Goal: Task Accomplishment & Management: Manage account settings

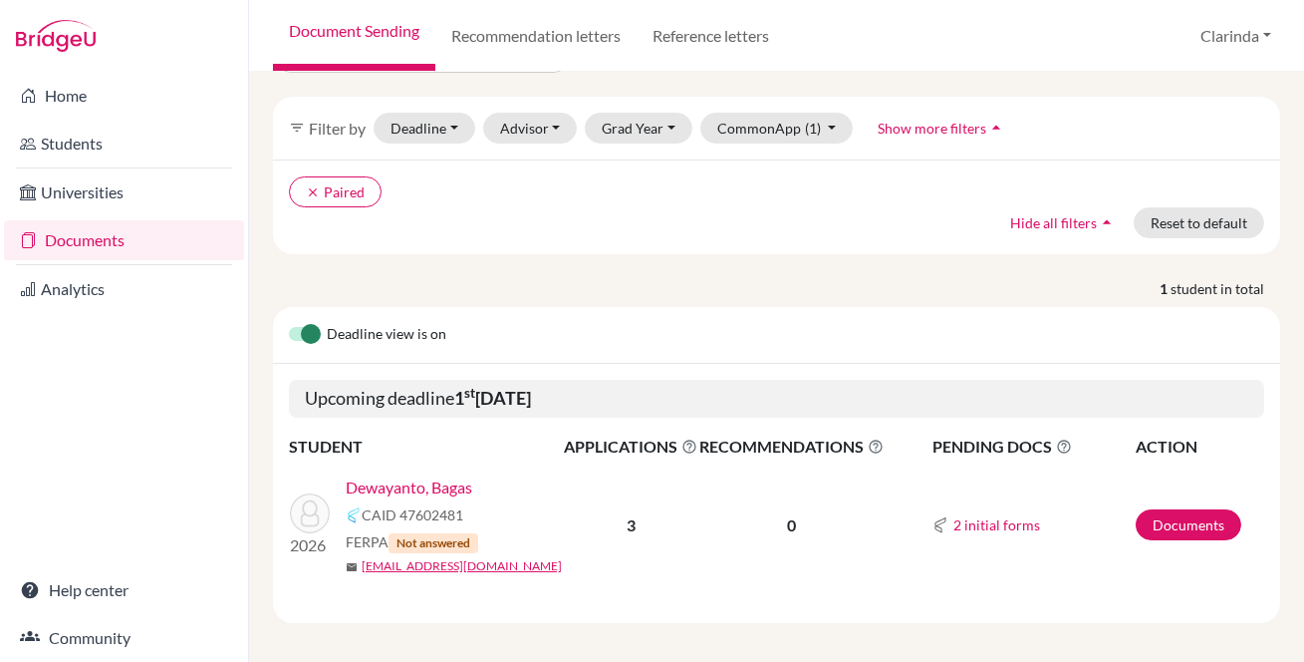
scroll to position [66, 0]
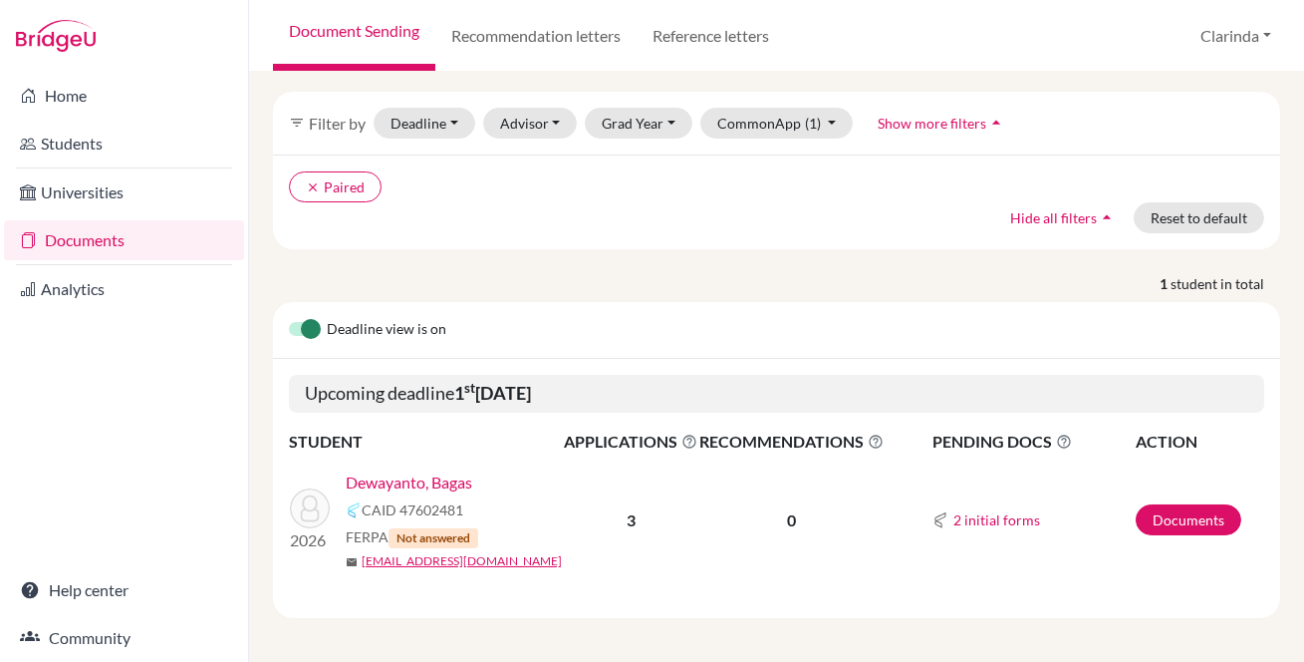
click at [445, 475] on link "Dewayanto, Bagas" at bounding box center [409, 482] width 127 height 24
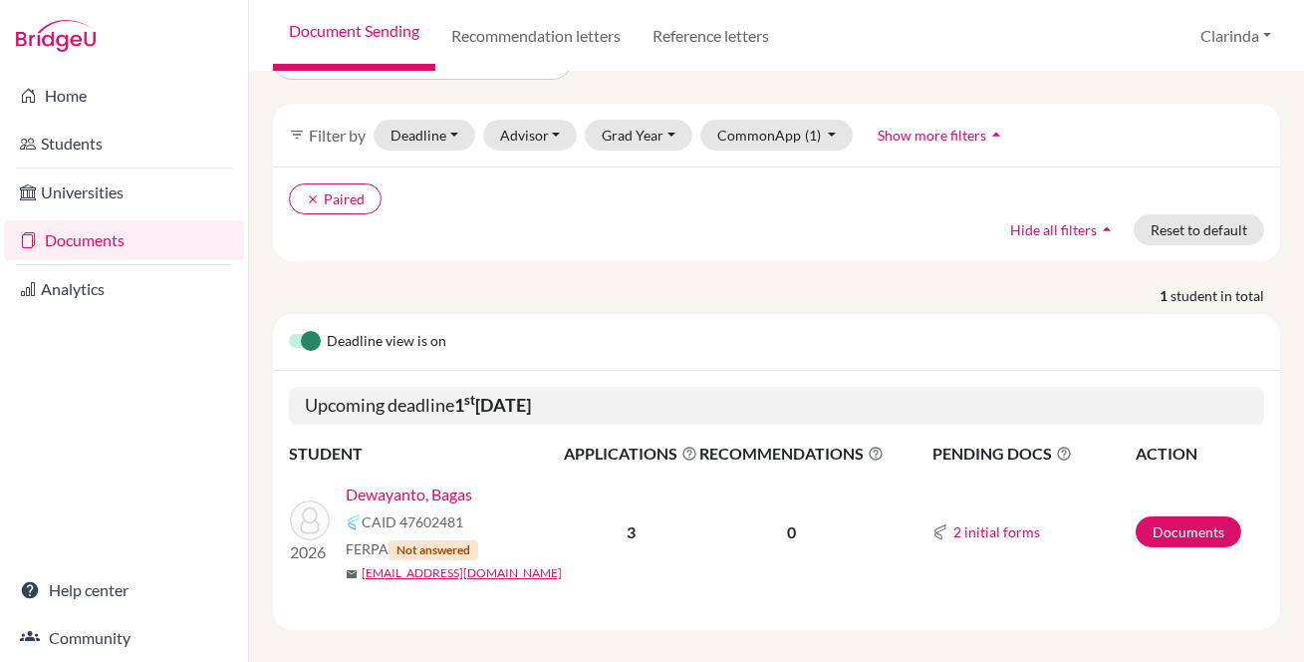
scroll to position [66, 0]
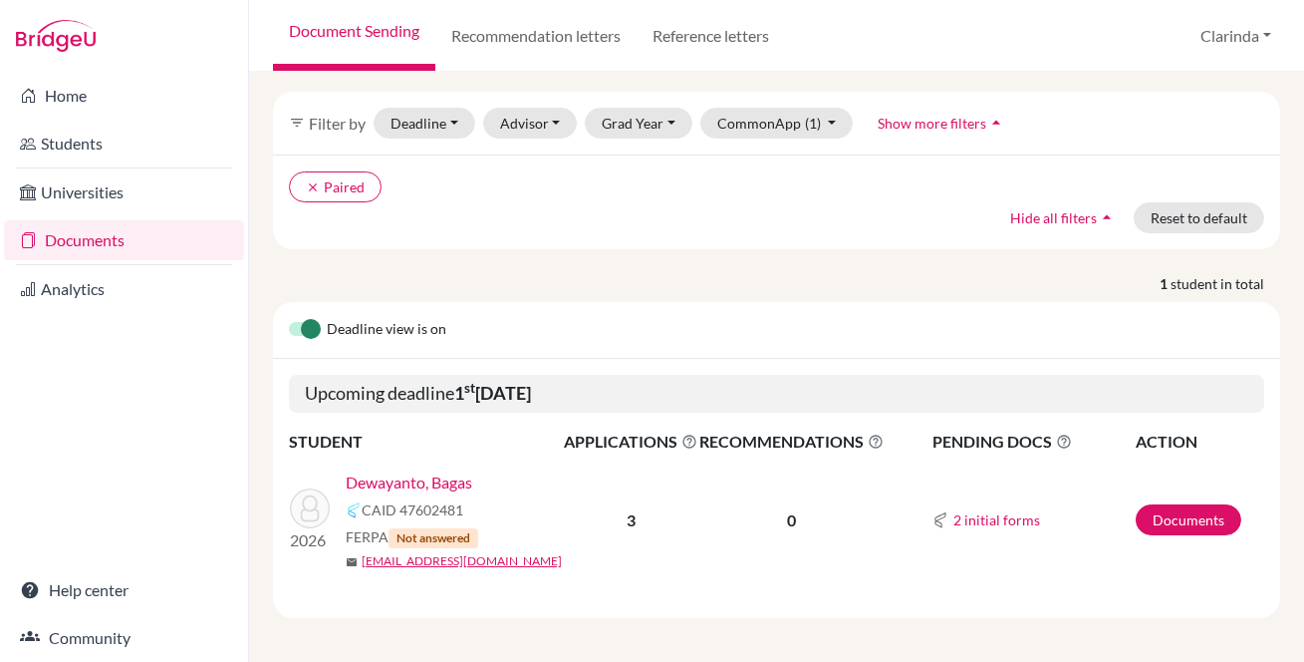
click at [418, 477] on link "Dewayanto, Bagas" at bounding box center [409, 482] width 127 height 24
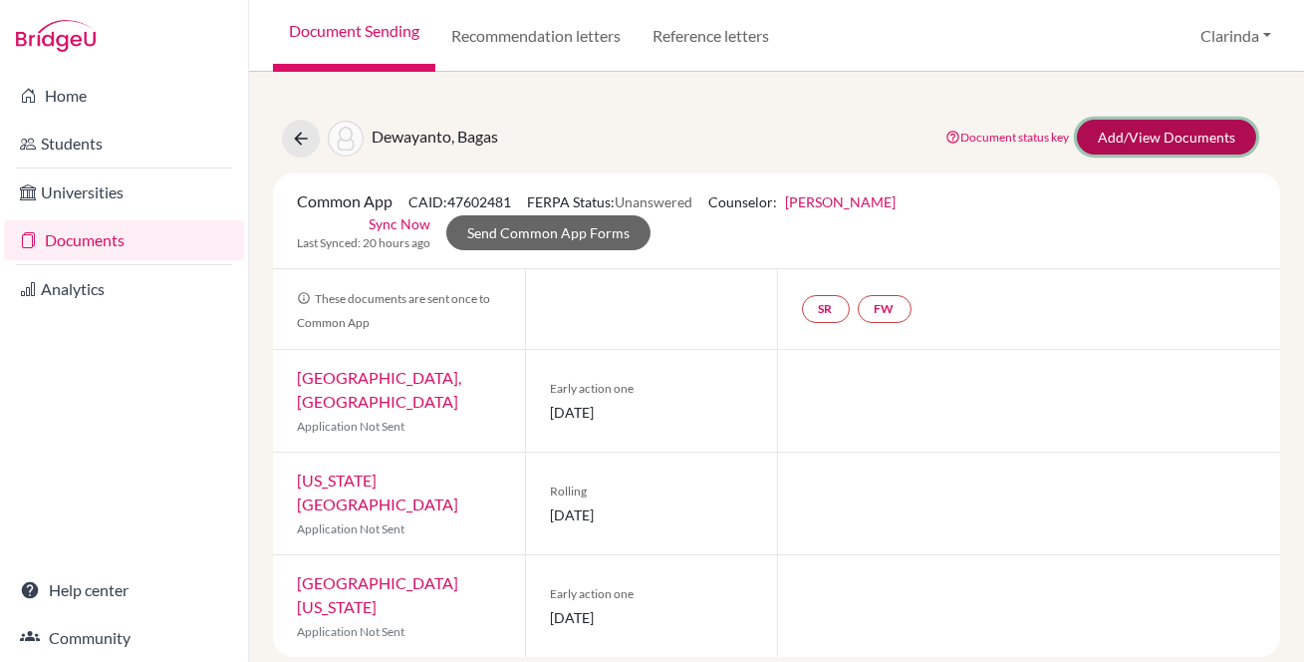
click at [1161, 136] on link "Add/View Documents" at bounding box center [1166, 137] width 179 height 35
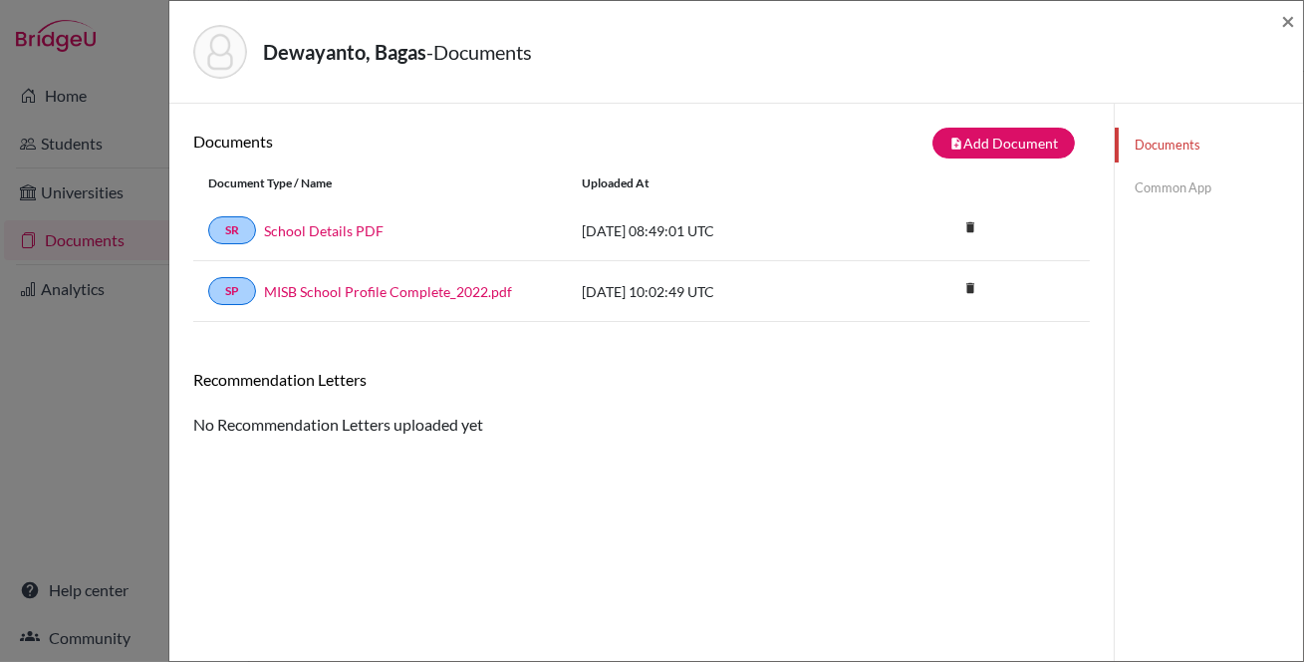
click at [1175, 181] on link "Common App" at bounding box center [1209, 187] width 188 height 35
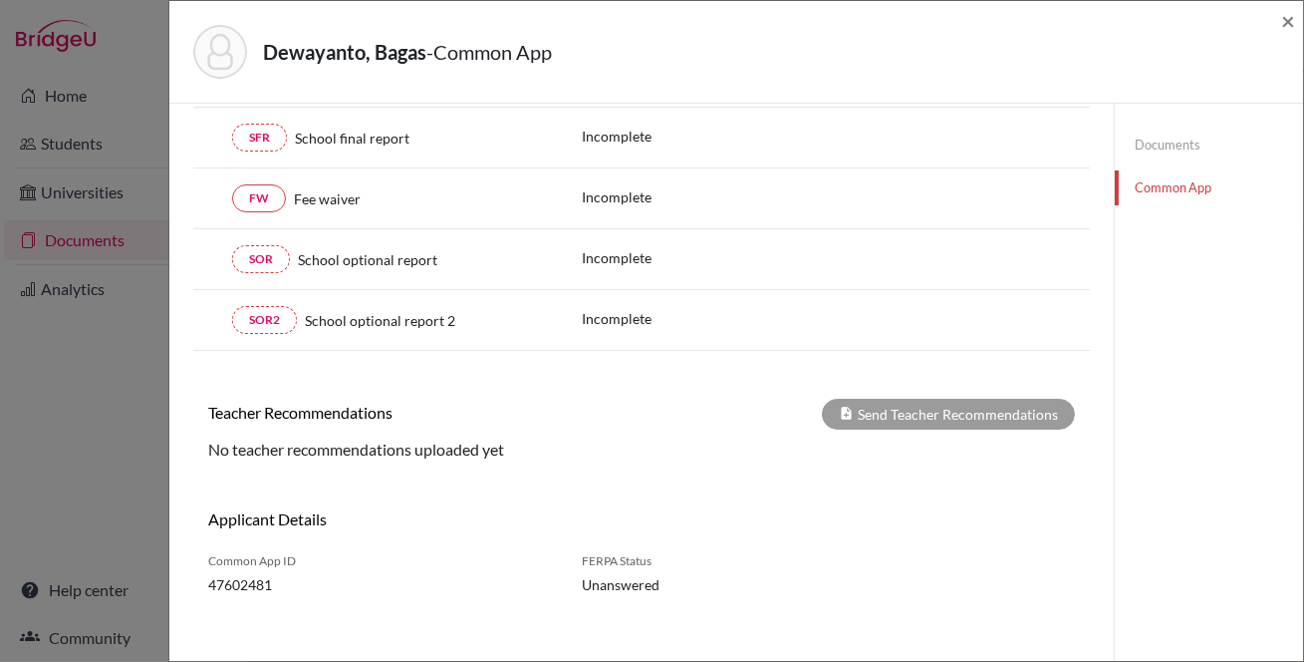
scroll to position [483, 0]
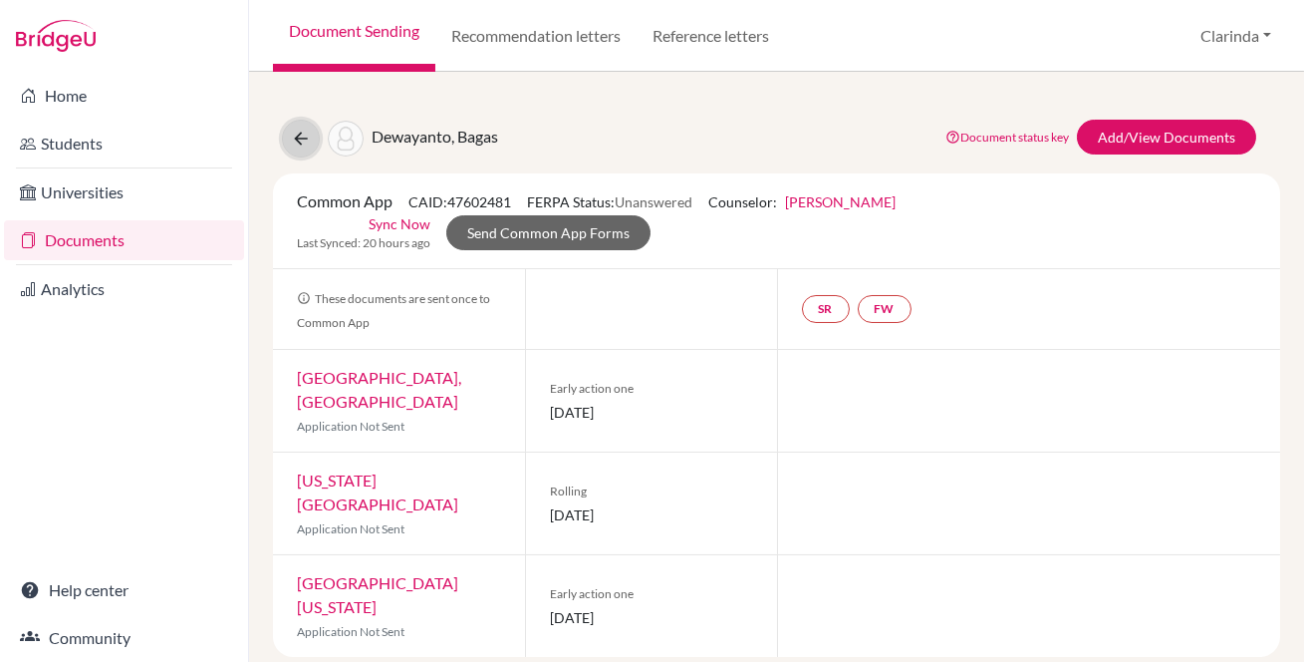
click at [299, 138] on icon at bounding box center [301, 139] width 20 height 20
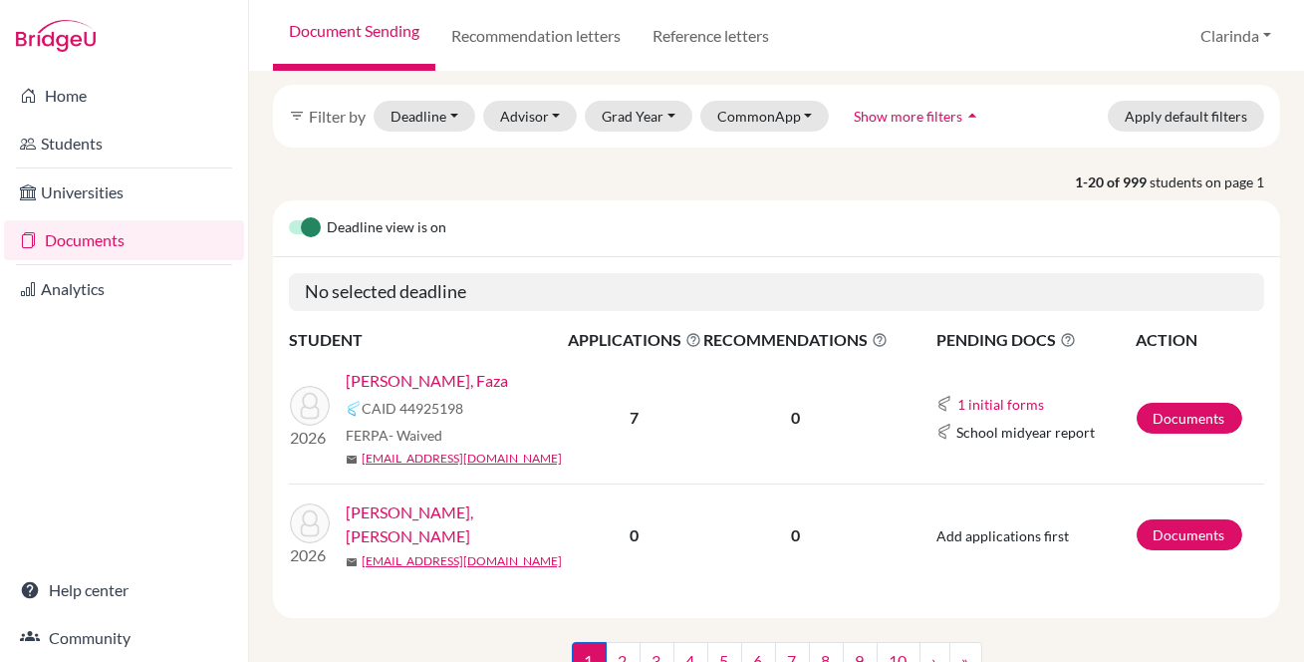
scroll to position [90, 0]
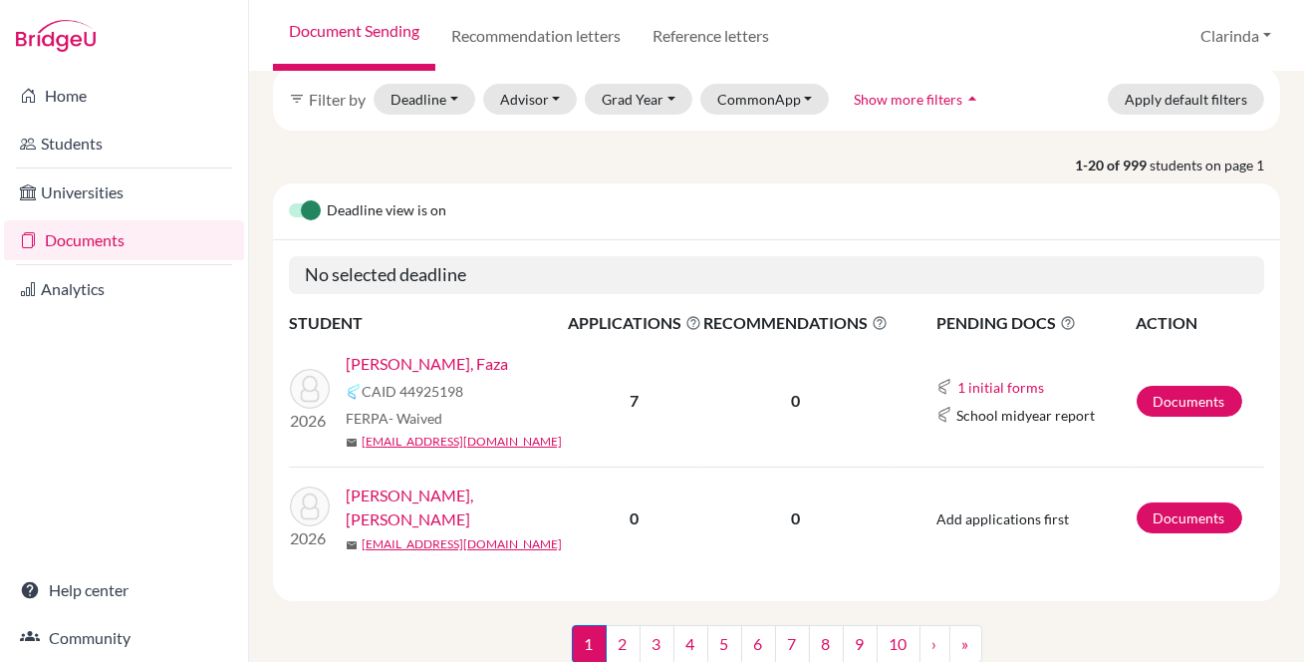
click at [413, 358] on link "[PERSON_NAME], Faza" at bounding box center [427, 364] width 162 height 24
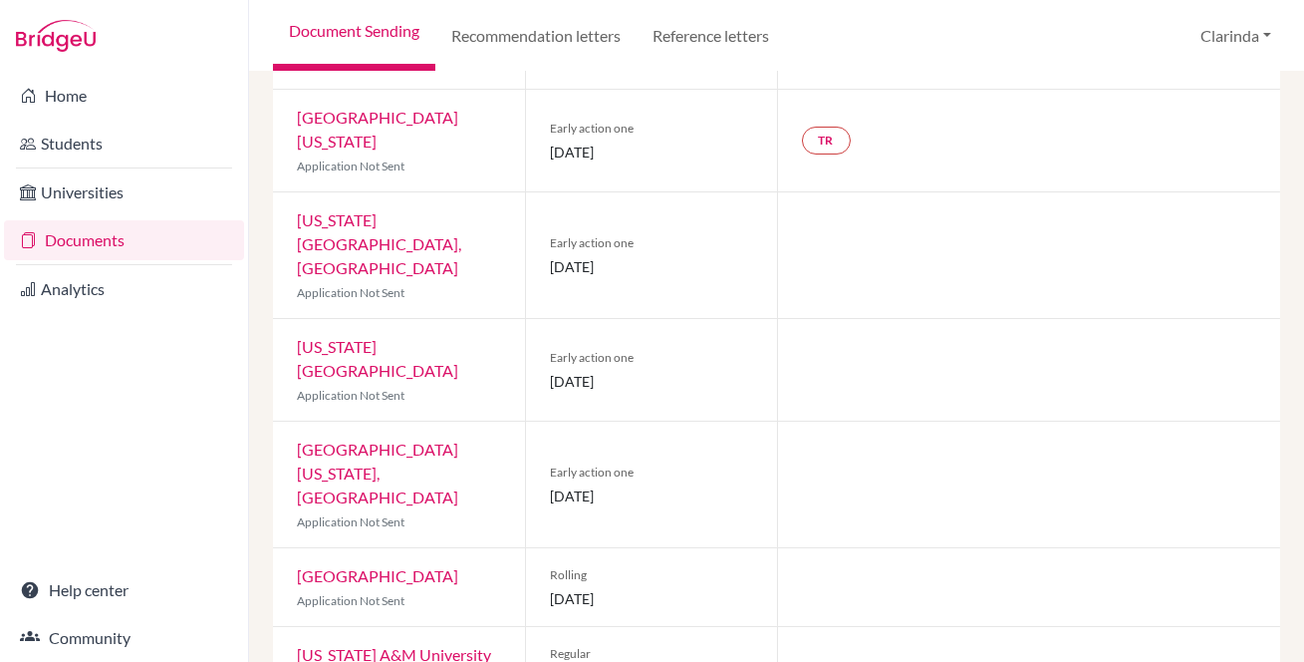
scroll to position [354, 0]
